Goal: Information Seeking & Learning: Understand process/instructions

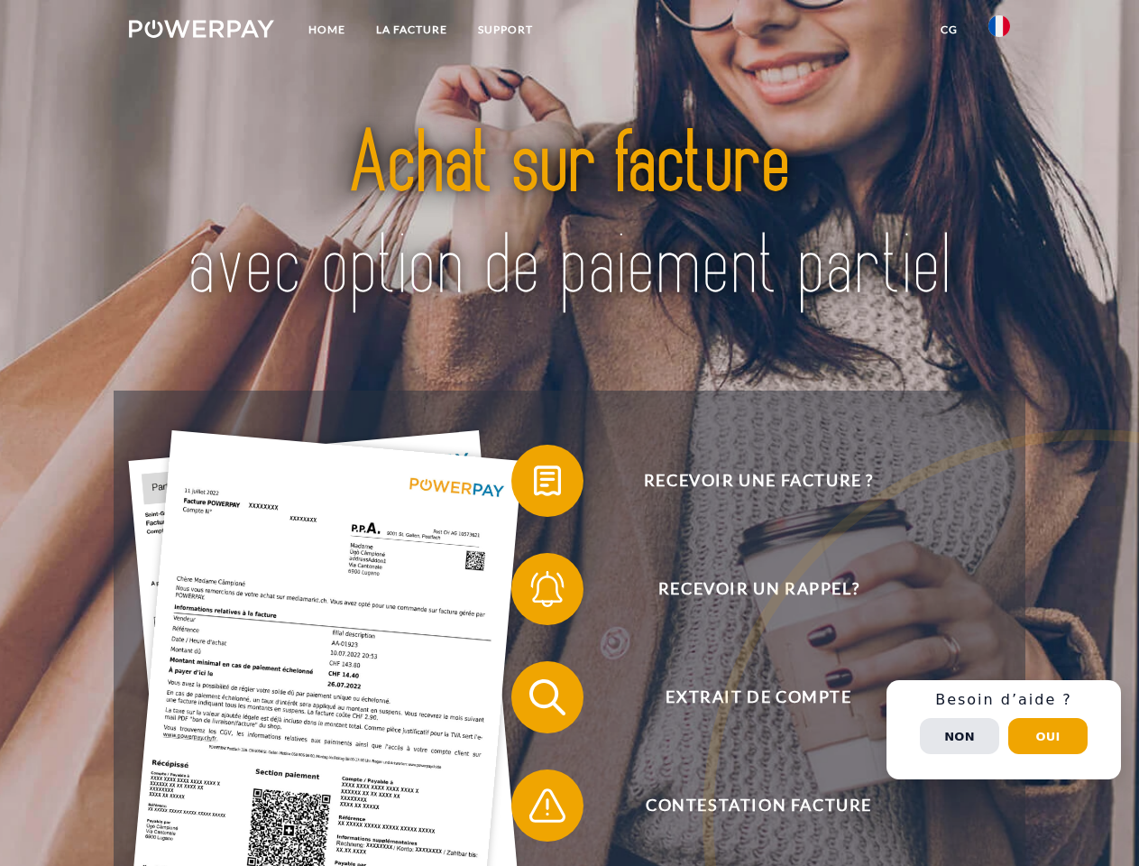
click at [201, 32] on img at bounding box center [201, 29] width 145 height 18
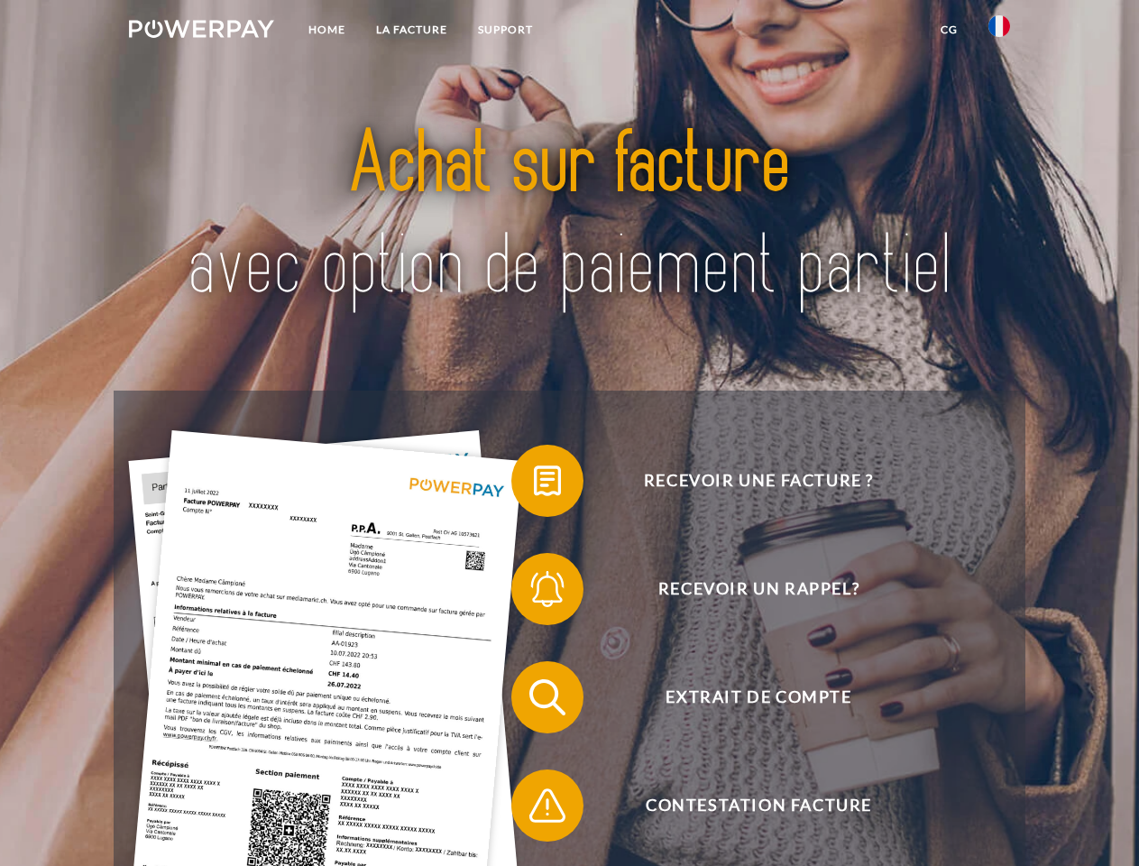
click at [999, 32] on img at bounding box center [1000, 26] width 22 height 22
click at [949, 30] on link "CG" at bounding box center [949, 30] width 48 height 32
click at [534, 484] on span at bounding box center [520, 481] width 90 height 90
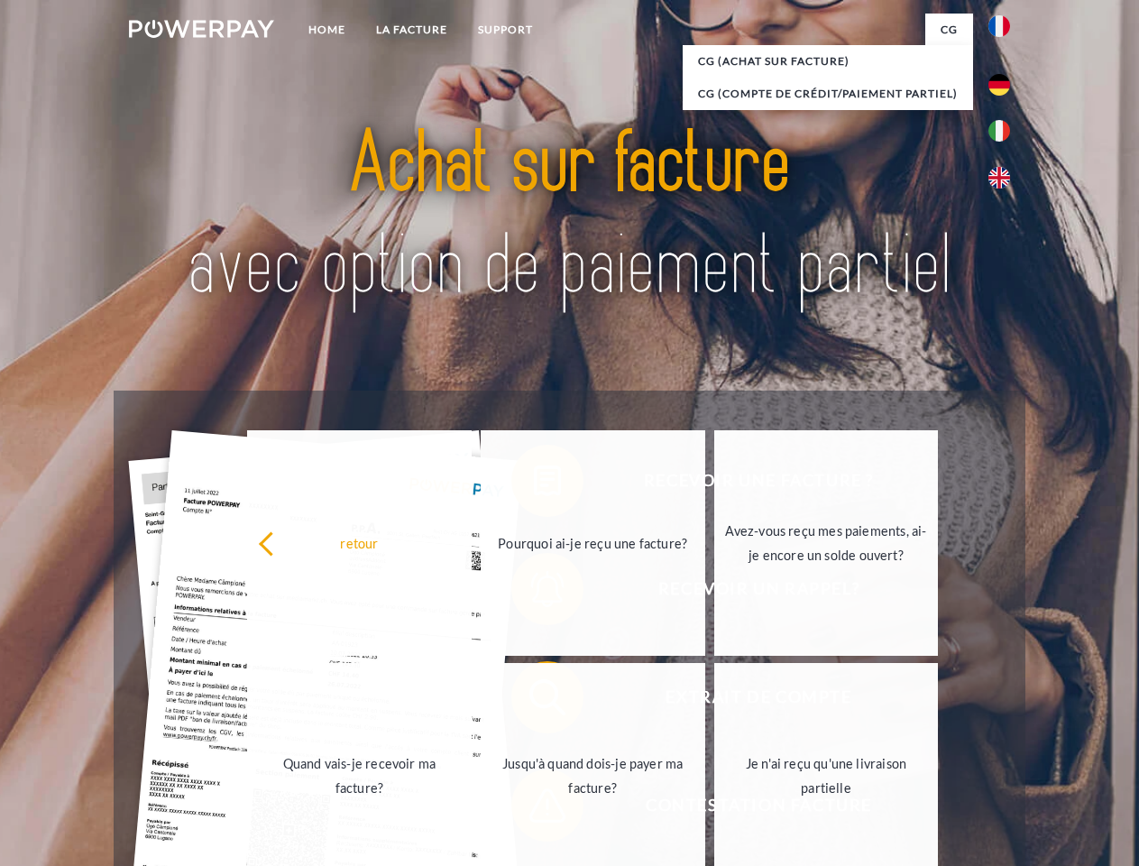
click at [534, 593] on div "retour Pourquoi ai-je reçu une facture? Avez-vous reçu mes paiements, ai-je enc…" at bounding box center [593, 659] width 729 height 465
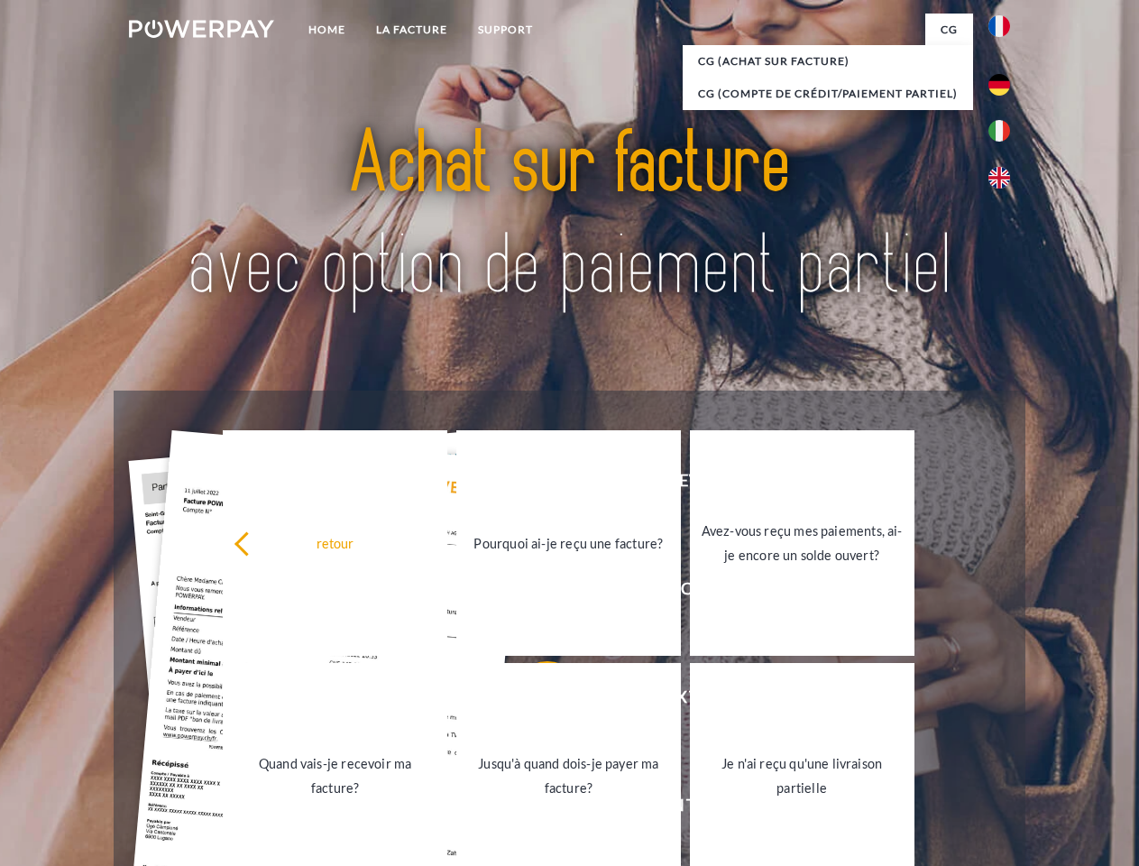
click at [534, 701] on link "Jusqu'à quand dois-je payer ma facture?" at bounding box center [568, 775] width 225 height 225
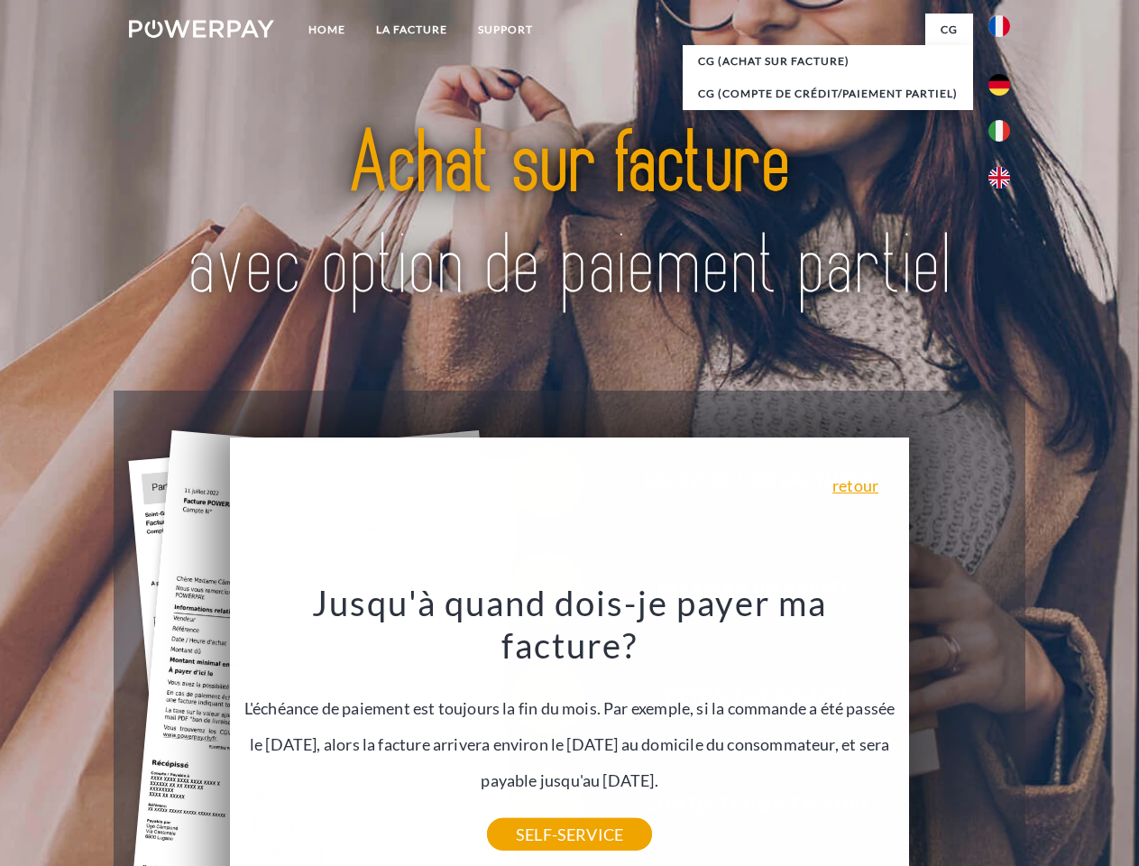
click at [534, 809] on div "Jusqu'à quand dois-je payer ma facture? L'échéance de paiement est toujours la …" at bounding box center [570, 707] width 658 height 253
click at [1004, 730] on div "Recevoir une facture ? Recevoir un rappel? Extrait de compte retour" at bounding box center [569, 752] width 911 height 722
click at [960, 733] on span "Extrait de compte" at bounding box center [759, 697] width 442 height 72
click at [1048, 736] on header "Home LA FACTURE Support" at bounding box center [569, 623] width 1139 height 1246
